Goal: Information Seeking & Learning: Learn about a topic

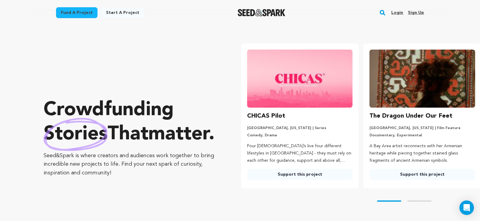
click at [66, 14] on link "Fund a project" at bounding box center [76, 12] width 41 height 11
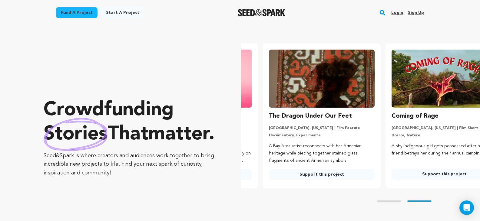
scroll to position [0, 127]
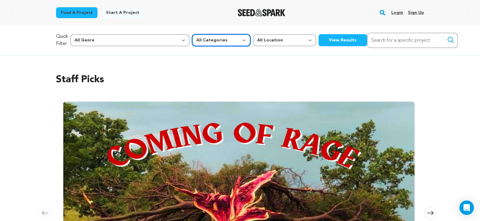
click at [192, 42] on select "All Categories Film Feature Film Short Series Music Video Comics Artist Residen…" at bounding box center [221, 40] width 58 height 12
select select "382"
click at [192, 34] on select "All Categories Film Feature Film Short Series Music Video Comics Artist Residen…" at bounding box center [221, 40] width 58 height 12
click at [318, 42] on button "View Results" at bounding box center [342, 40] width 48 height 12
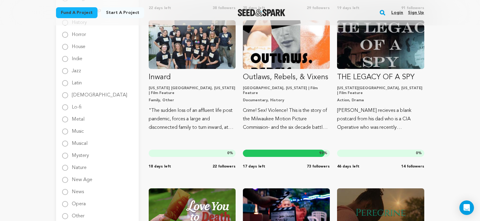
scroll to position [545, 0]
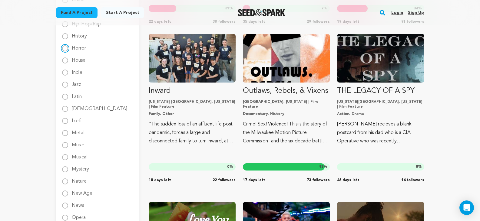
click at [65, 48] on input "Horror" at bounding box center [65, 48] width 6 height 6
radio input "true"
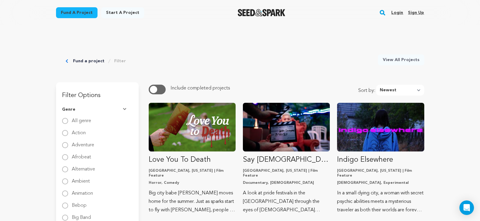
click at [70, 13] on link "Fund a project" at bounding box center [76, 12] width 41 height 11
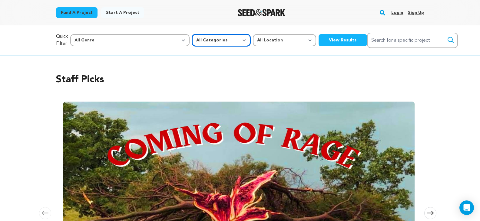
click at [192, 41] on select "All Categories Film Feature Film Short Series Music Video Comics Artist Residen…" at bounding box center [221, 40] width 58 height 12
click at [197, 40] on select "All Categories Film Feature Film Short Series Music Video Comics Artist Residen…" at bounding box center [221, 40] width 58 height 12
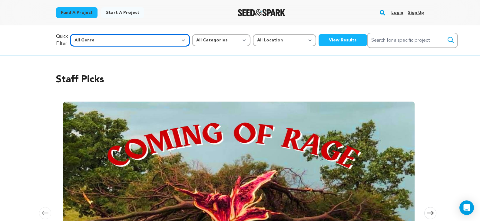
click at [135, 41] on select "All Genre Action Adventure Afrobeat Alternative Ambient Animation Bebop Big Ban…" at bounding box center [129, 40] width 119 height 12
select select "14"
click at [83, 34] on select "All Genre Action Adventure Afrobeat Alternative Ambient Animation Bebop Big Ban…" at bounding box center [129, 40] width 119 height 12
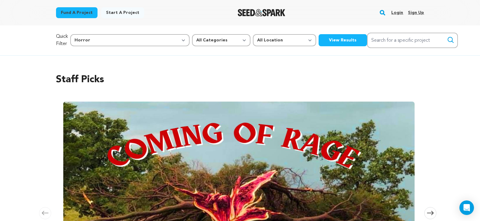
click at [318, 38] on button "View Results" at bounding box center [342, 40] width 48 height 12
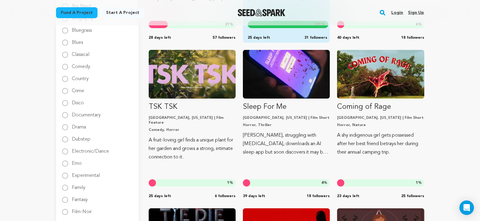
scroll to position [212, 0]
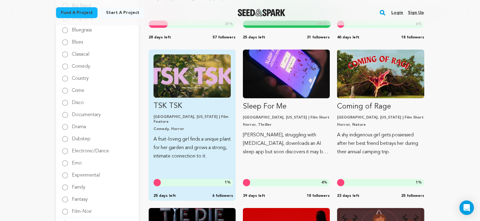
click at [204, 111] on p "TSK TSK" at bounding box center [191, 106] width 77 height 10
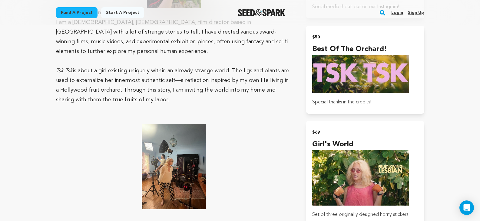
scroll to position [756, 0]
